Goal: Task Accomplishment & Management: Manage account settings

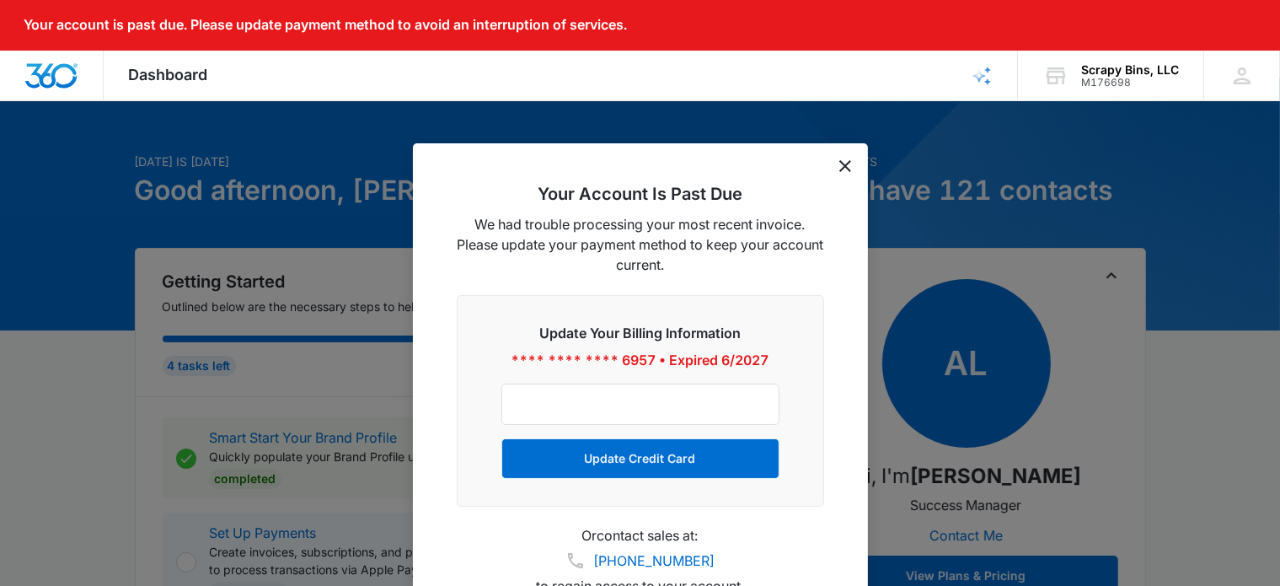
scroll to position [126, 0]
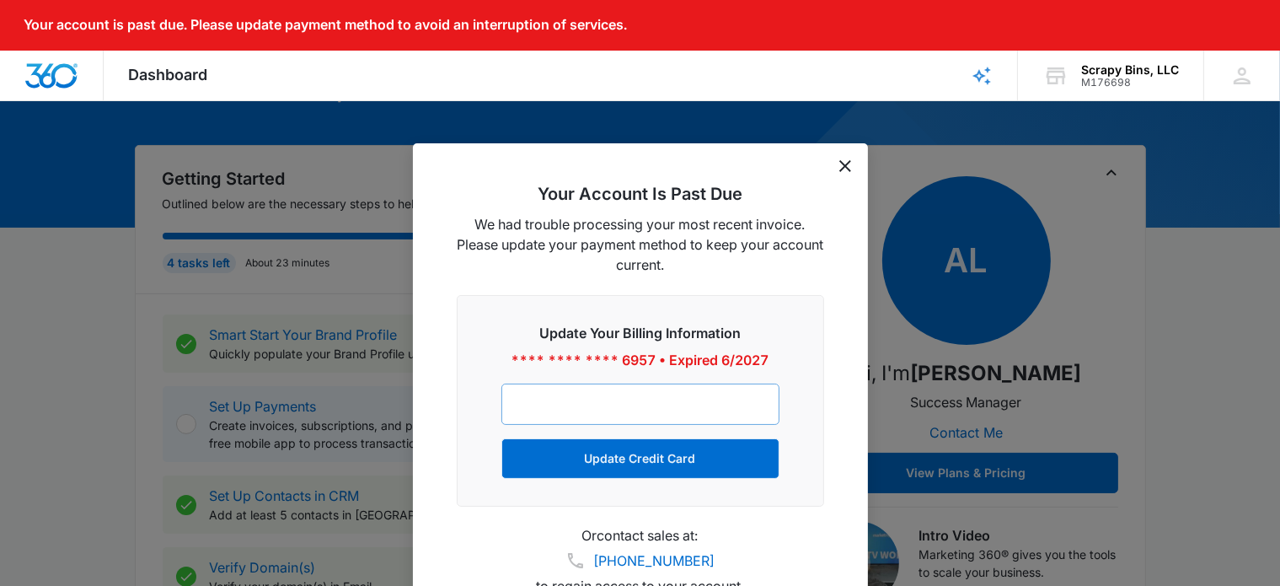
click at [680, 394] on div at bounding box center [640, 403] width 278 height 41
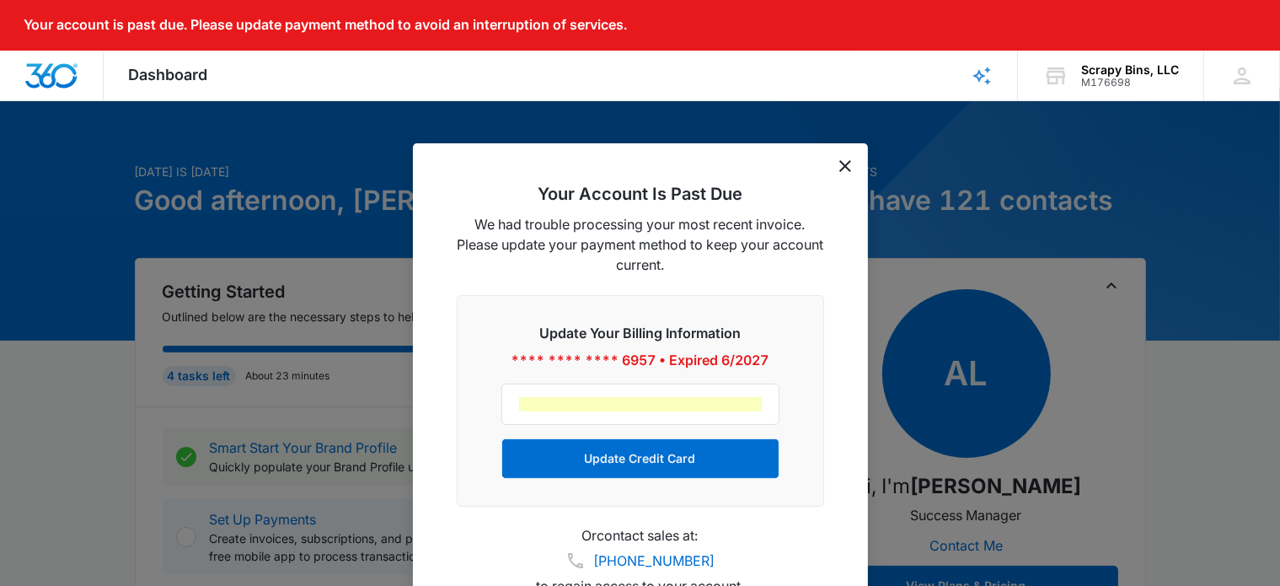
scroll to position [0, 0]
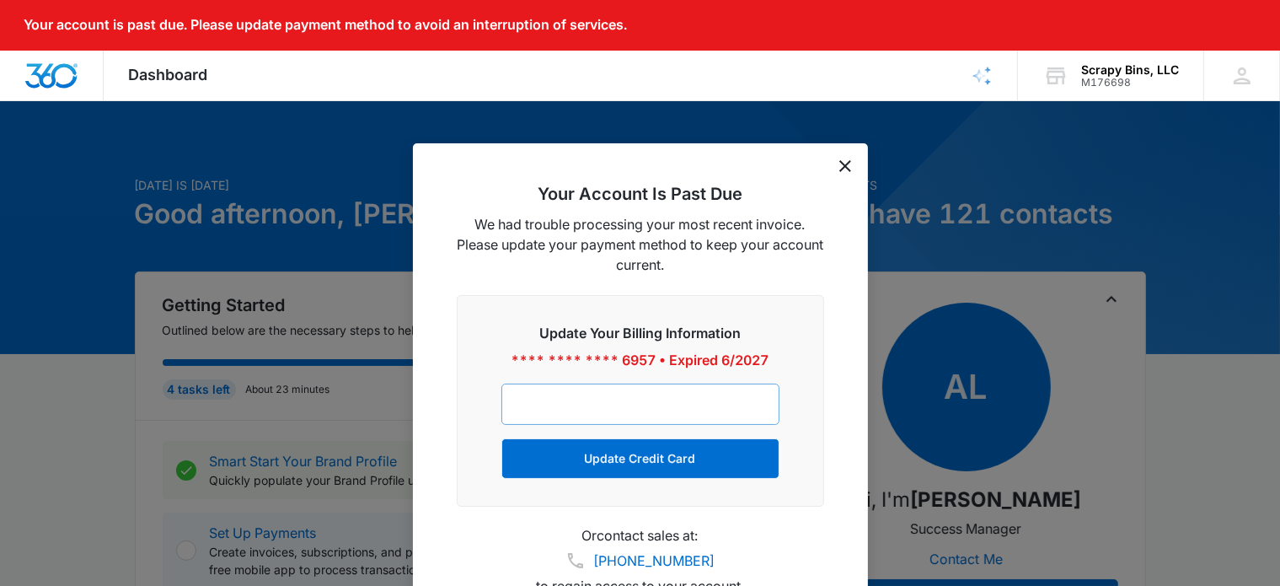
click at [713, 395] on div at bounding box center [640, 403] width 278 height 41
click at [799, 358] on div "Update Your Billing Information **** **** **** 6957 • Expired 6/2027 Update Cre…" at bounding box center [640, 400] width 367 height 211
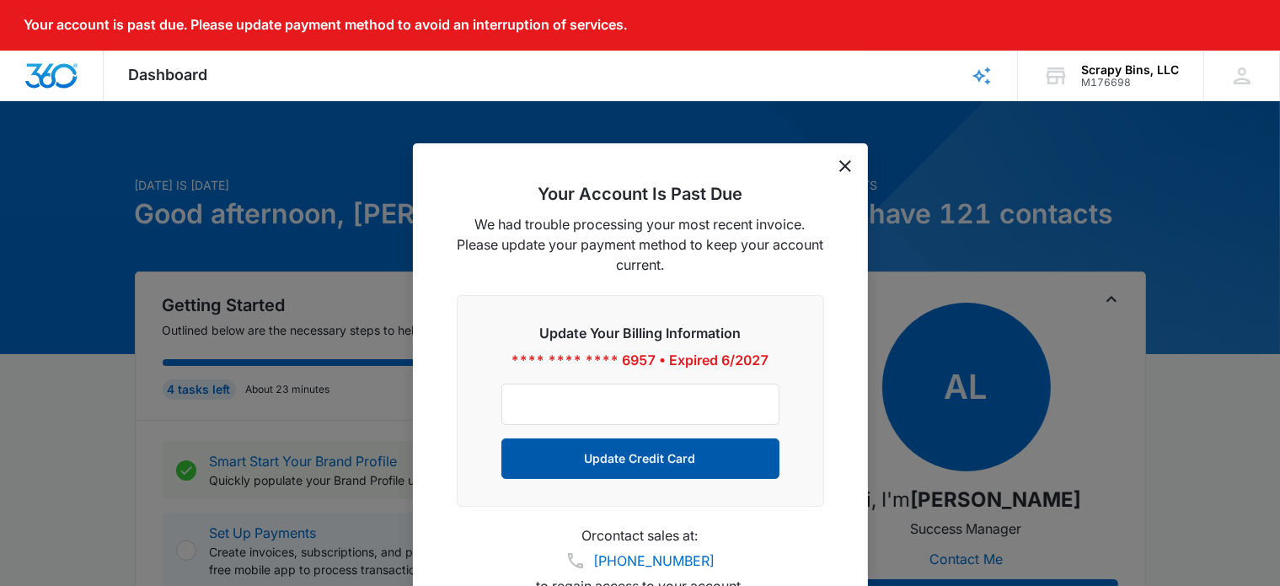
click at [646, 458] on button "Update Credit Card" at bounding box center [640, 458] width 278 height 40
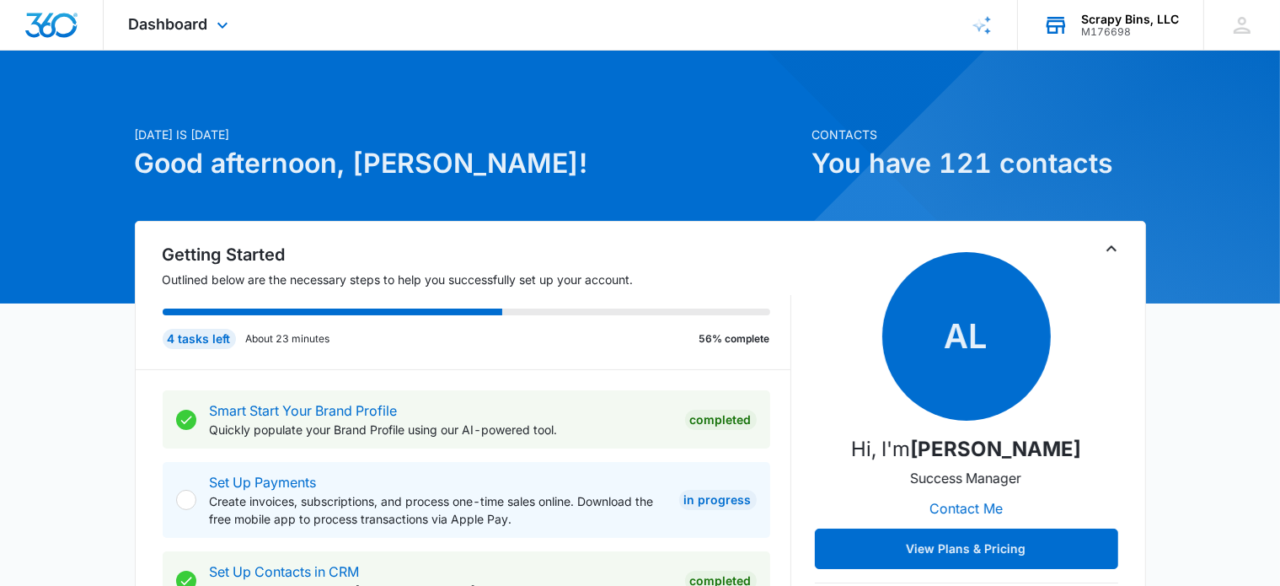
click at [1135, 23] on div "Scrapy Bins, LLC" at bounding box center [1130, 19] width 98 height 13
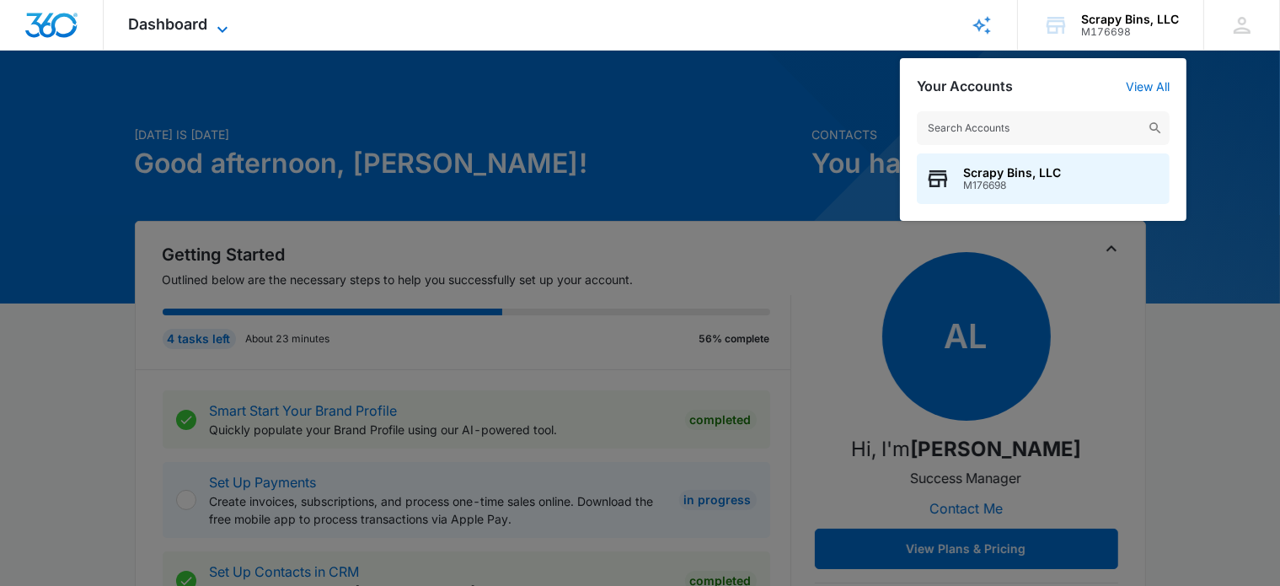
click at [165, 23] on span "Dashboard" at bounding box center [168, 24] width 79 height 18
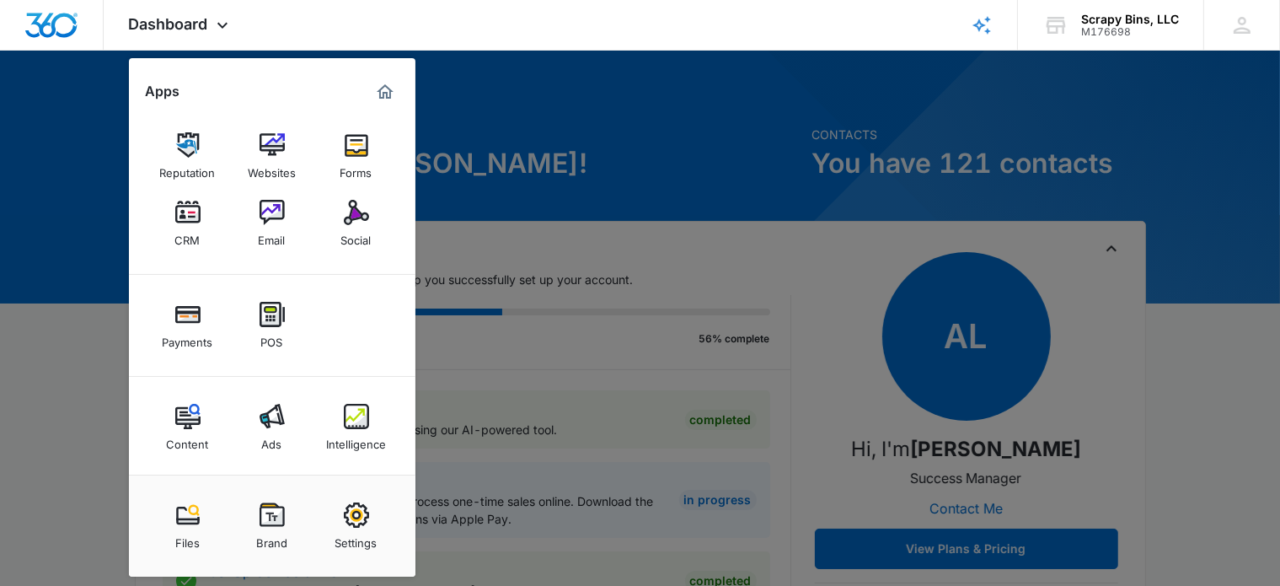
click at [656, 134] on div at bounding box center [640, 293] width 1280 height 586
